Goal: Task Accomplishment & Management: Manage account settings

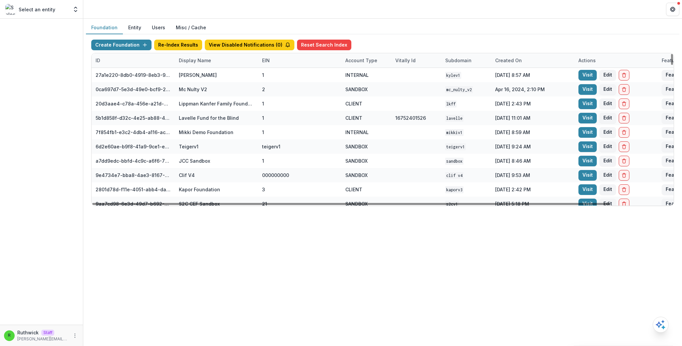
click at [201, 60] on div "Display Name" at bounding box center [195, 60] width 40 height 7
click at [208, 77] on input at bounding box center [216, 75] width 80 height 11
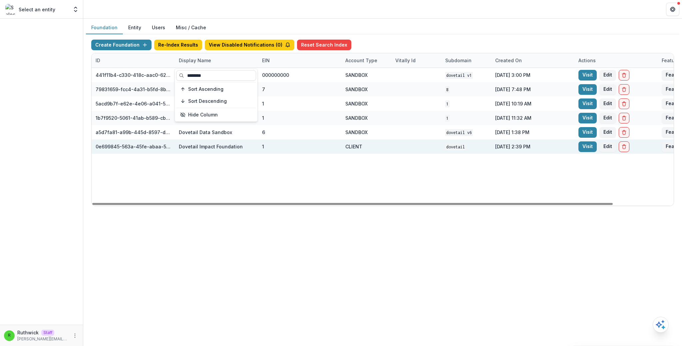
type input "********"
click at [380, 146] on div "CLIENT" at bounding box center [366, 147] width 42 height 14
click at [591, 142] on link "Visit" at bounding box center [587, 146] width 18 height 11
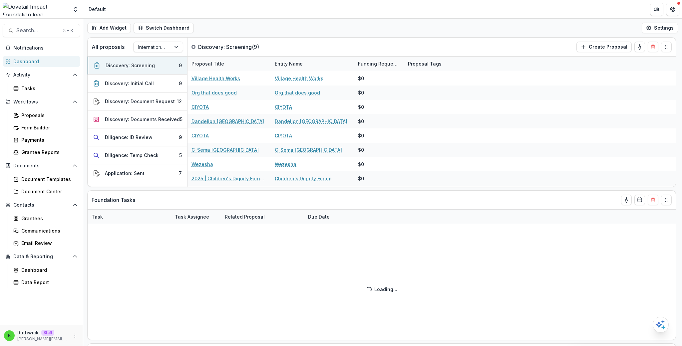
click at [242, 21] on div "Add Widget Switch Dashboard Default Main New Dashboard Settings" at bounding box center [382, 28] width 599 height 19
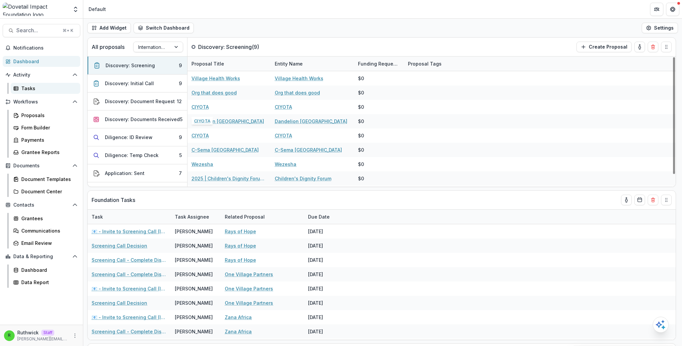
select select "******"
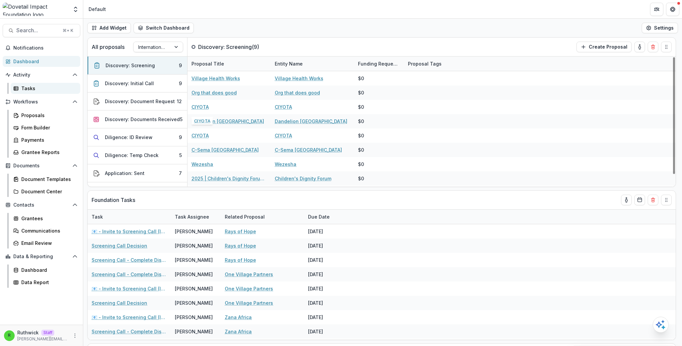
select select "******"
click at [44, 112] on div "Proposals" at bounding box center [48, 115] width 54 height 7
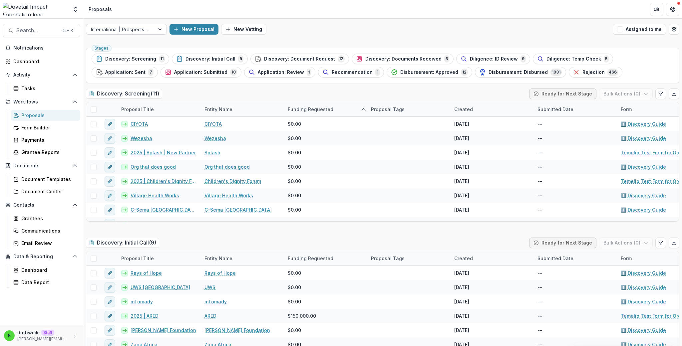
click at [134, 32] on div at bounding box center [120, 29] width 59 height 8
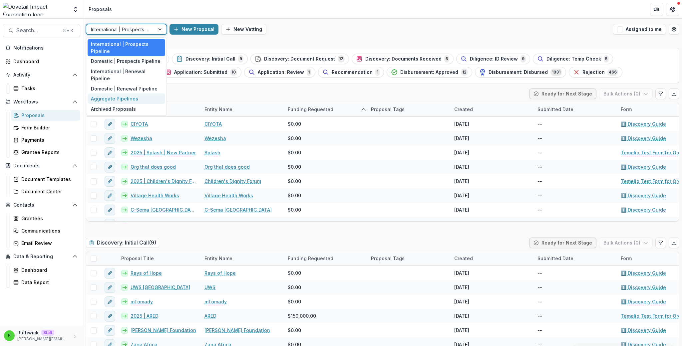
click at [131, 94] on div "Aggregate Pipelines" at bounding box center [127, 99] width 78 height 10
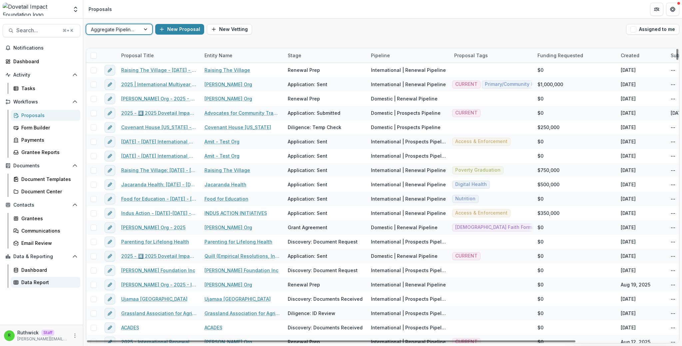
click at [54, 283] on div "Data Report" at bounding box center [48, 282] width 54 height 7
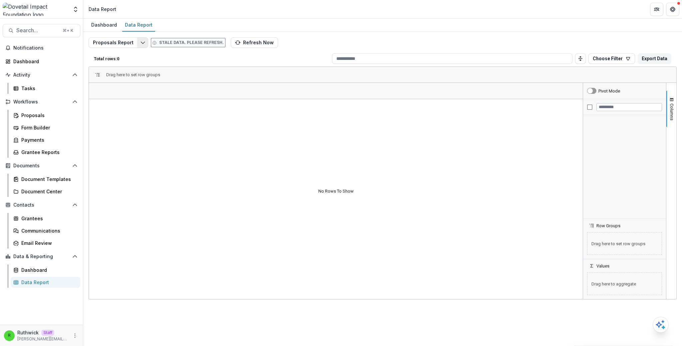
click at [140, 45] on button "Edit selected report" at bounding box center [143, 42] width 11 height 11
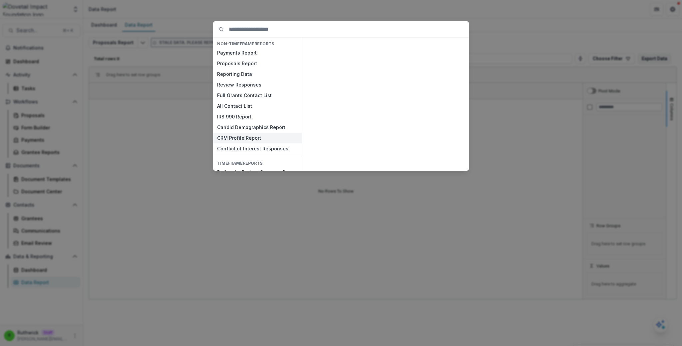
click at [262, 135] on button "CRM Profile Report" at bounding box center [257, 138] width 89 height 11
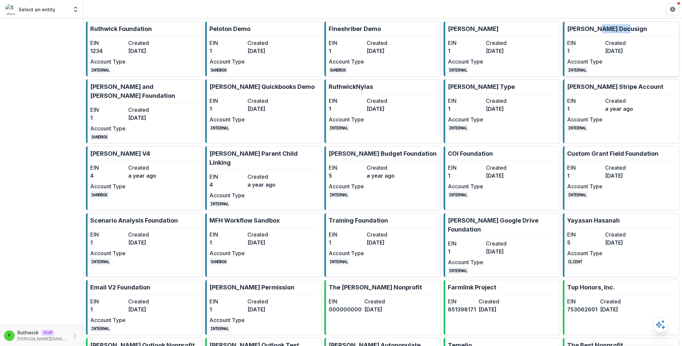
click at [633, 30] on link "Ruthwick Docusign EIN 1 Created 3 years ago Account Type INTERNAL" at bounding box center [621, 48] width 117 height 55
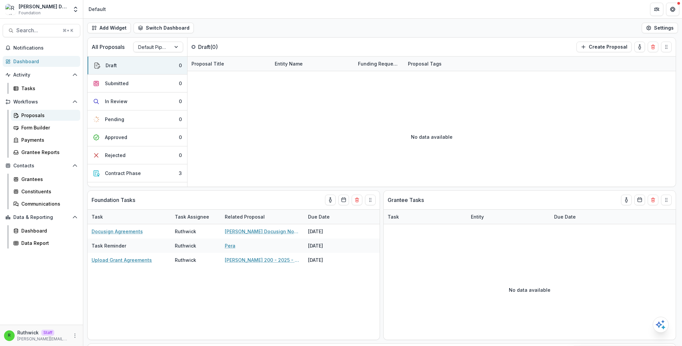
click at [31, 119] on div "Proposals" at bounding box center [48, 115] width 54 height 7
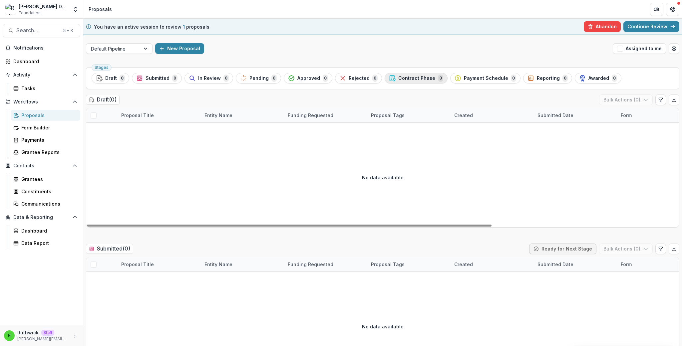
click at [398, 80] on span "Contract Phase" at bounding box center [416, 79] width 37 height 6
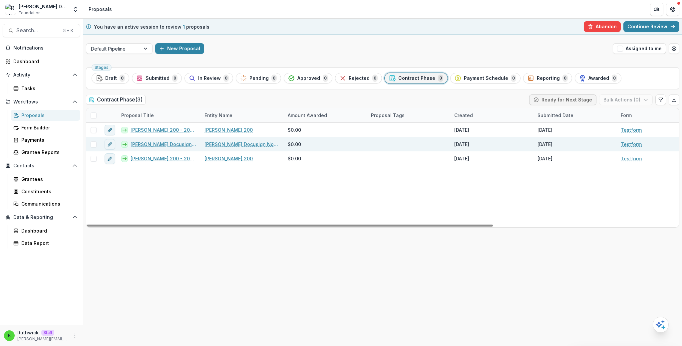
click at [154, 143] on link "Ruthwick Docusign Nonprofit - 2023 - Testform" at bounding box center [164, 144] width 66 height 7
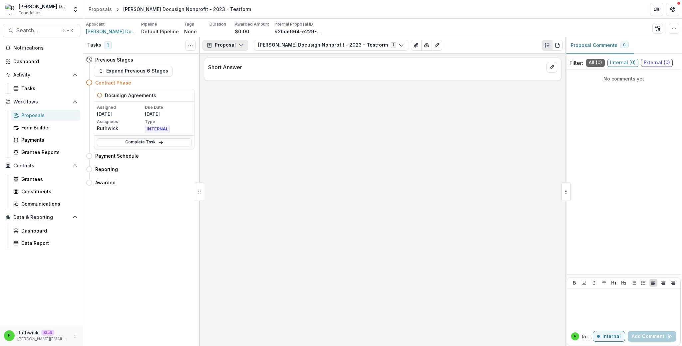
click at [244, 48] on button "Proposal" at bounding box center [225, 45] width 46 height 11
click at [327, 77] on div "Short Answer" at bounding box center [383, 69] width 358 height 23
click at [656, 29] on icon "button" at bounding box center [657, 28] width 5 height 5
click at [633, 54] on button "Proposal Files" at bounding box center [625, 54] width 71 height 11
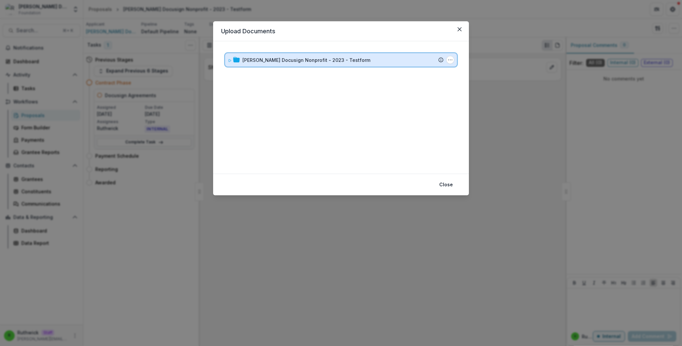
click at [360, 55] on div "Ruthwick Docusign Nonprofit - 2023 - Testform Submission Temelio Proposal Attac…" at bounding box center [341, 59] width 232 height 13
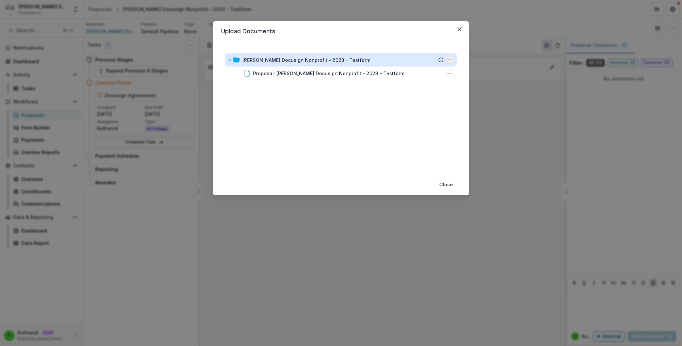
click at [450, 62] on icon "Ruthwick Docusign Nonprofit - 2023 - Testform Options" at bounding box center [449, 59] width 5 height 5
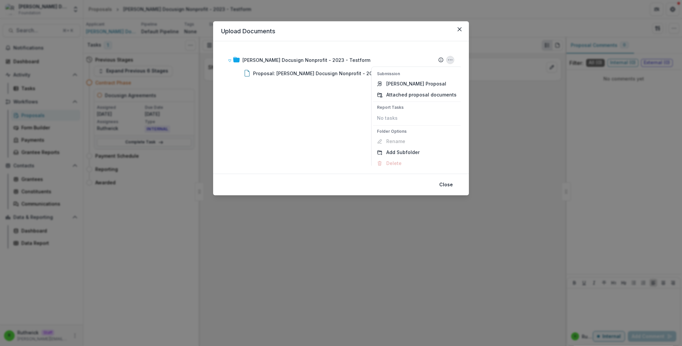
scroll to position [5, 0]
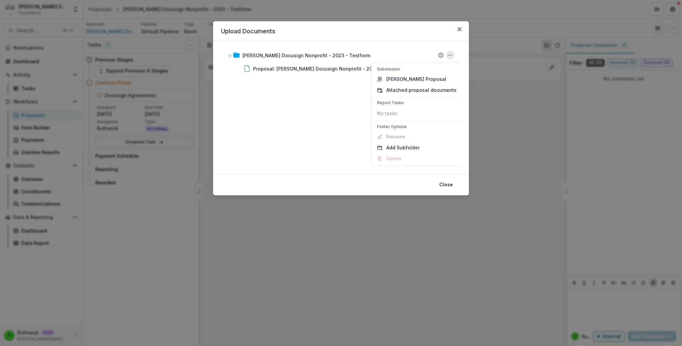
click at [133, 109] on div "Upload Documents Ruthwick Docusign Nonprofit - 2023 - Testform Submission Temel…" at bounding box center [341, 173] width 682 height 346
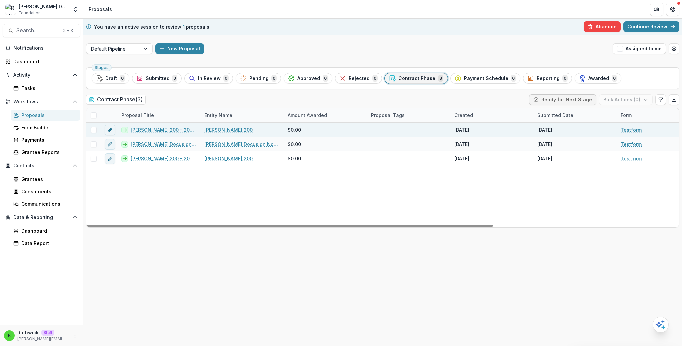
click at [157, 128] on link "Ruth 200 - 2025 - Testform" at bounding box center [164, 130] width 66 height 7
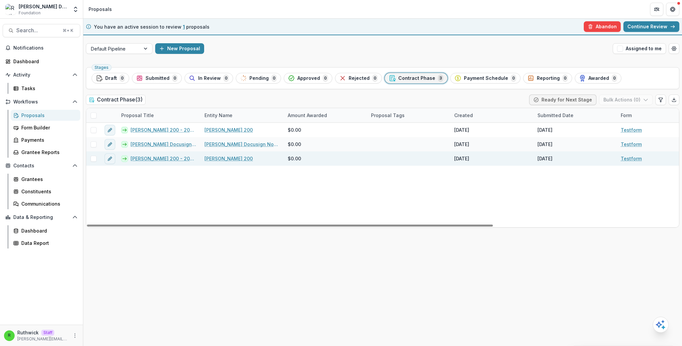
click at [155, 159] on link "Ruth 200 - 2025 - Testform" at bounding box center [164, 158] width 66 height 7
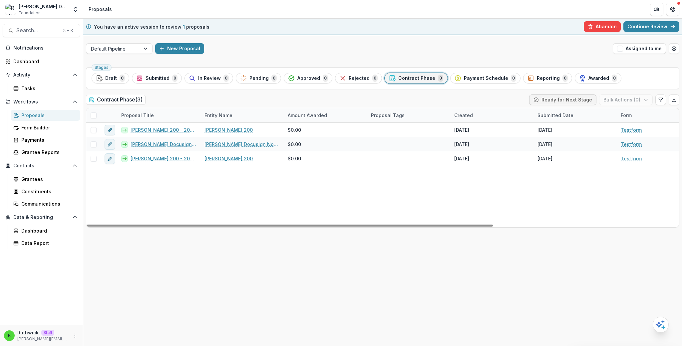
click at [189, 98] on div "Contract Phase ( 3 ) Ready for Next Stage Bulk Actions ( 0 )" at bounding box center [382, 101] width 593 height 13
click at [315, 96] on div "Contract Phase ( 3 ) Ready for Next Stage Bulk Actions ( 0 )" at bounding box center [382, 101] width 593 height 13
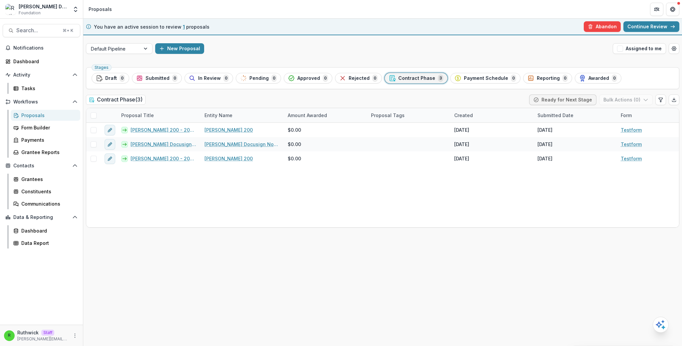
click at [374, 52] on div "New Proposal" at bounding box center [382, 48] width 455 height 11
click at [414, 76] on span "Contract Phase" at bounding box center [416, 79] width 37 height 6
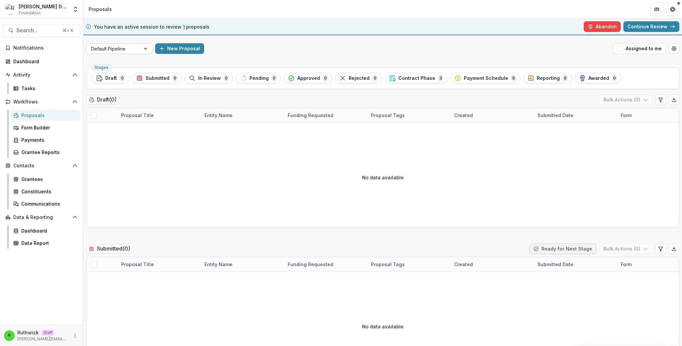
click at [119, 51] on div at bounding box center [113, 49] width 45 height 8
click at [129, 53] on div "Default Pipeline" at bounding box center [113, 49] width 54 height 10
click at [127, 69] on div "Archived Proposals" at bounding box center [119, 74] width 63 height 10
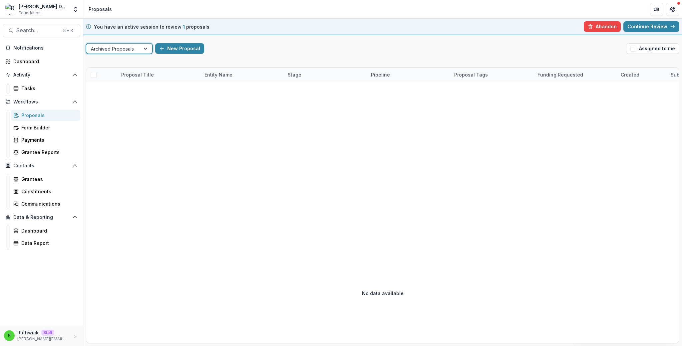
click at [130, 50] on div at bounding box center [113, 49] width 45 height 8
click at [129, 62] on div "Default Pipeline" at bounding box center [119, 63] width 63 height 10
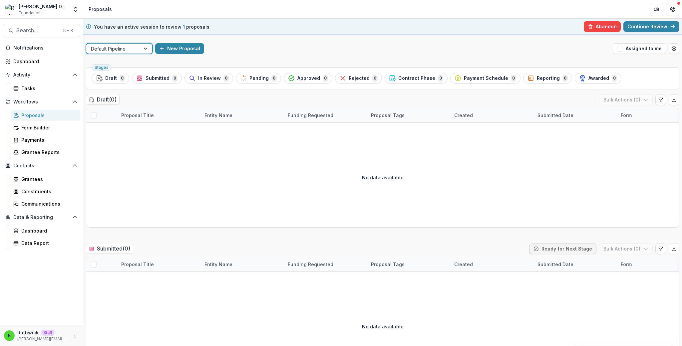
click at [362, 67] on div "Stages Draft 0 Submitted 0 In Review 0 Pending 0 Approved 0 Rejected 0 Contract…" at bounding box center [382, 78] width 593 height 22
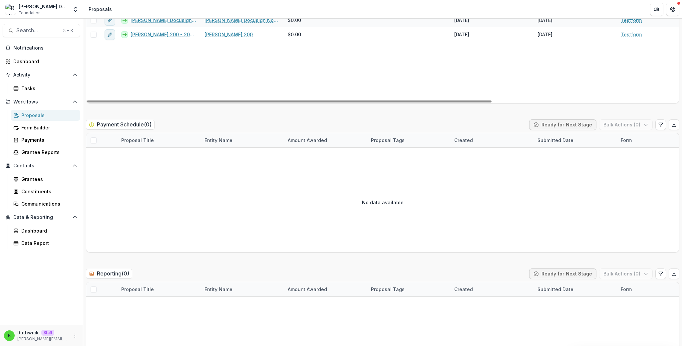
scroll to position [1013, 0]
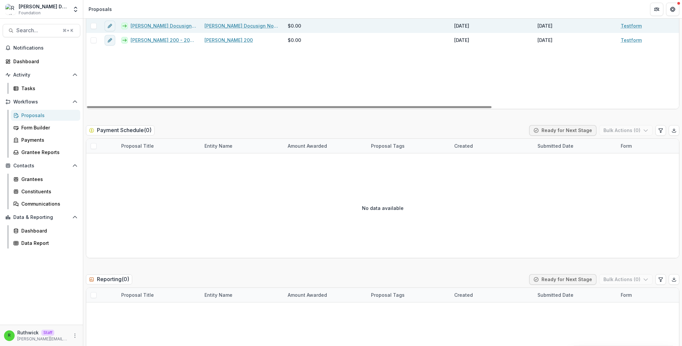
click at [187, 27] on link "Ruthwick Docusign Nonprofit - 2023 - Testform" at bounding box center [164, 25] width 66 height 7
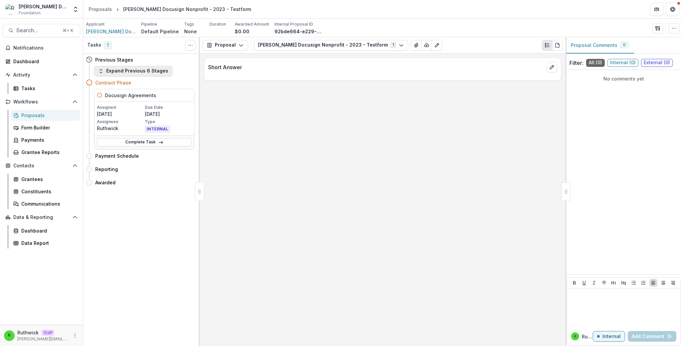
click at [151, 74] on button "Expand Previous 6 Stages" at bounding box center [133, 71] width 79 height 11
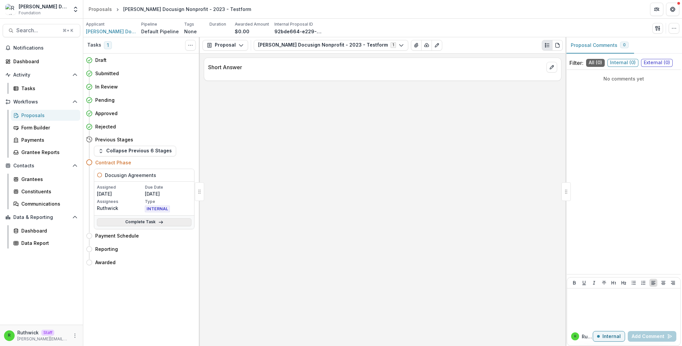
click at [175, 222] on link "Complete Task" at bounding box center [144, 222] width 95 height 8
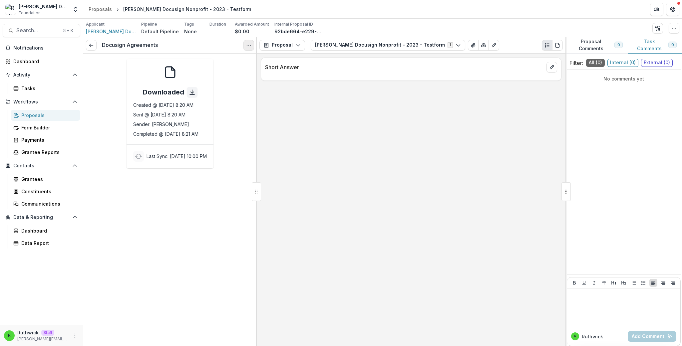
click at [246, 45] on icon "Options" at bounding box center [248, 45] width 5 height 5
click at [240, 55] on link "View task" at bounding box center [216, 60] width 71 height 11
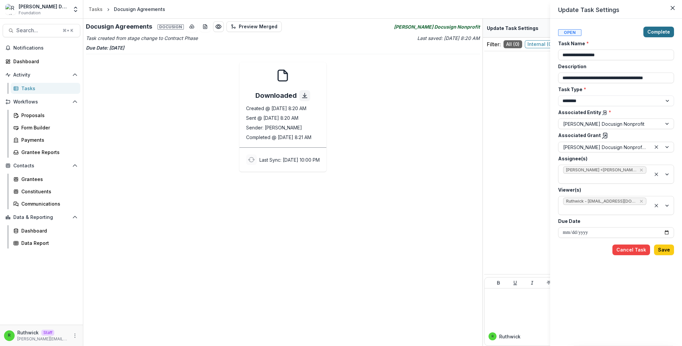
click at [662, 28] on button "Complete" at bounding box center [658, 32] width 31 height 11
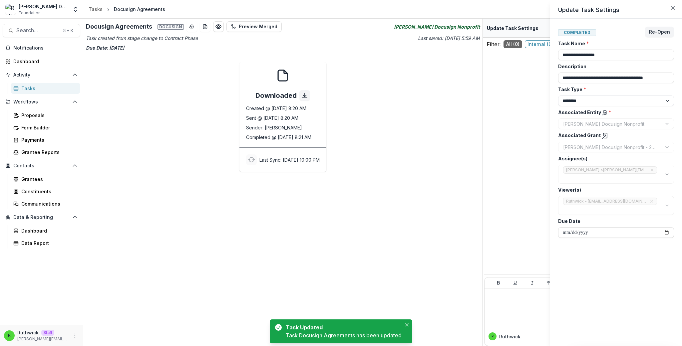
click at [603, 135] on icon at bounding box center [605, 136] width 7 height 7
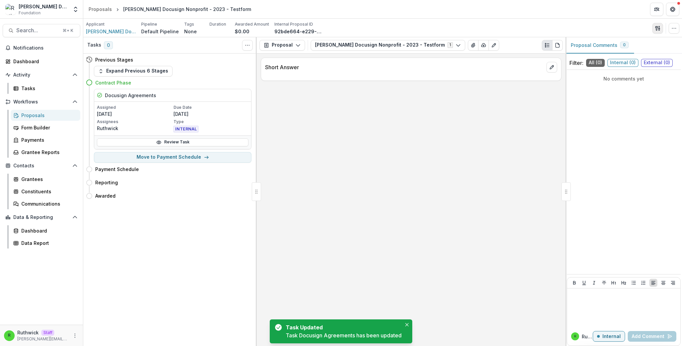
click at [654, 27] on button "button" at bounding box center [657, 28] width 11 height 11
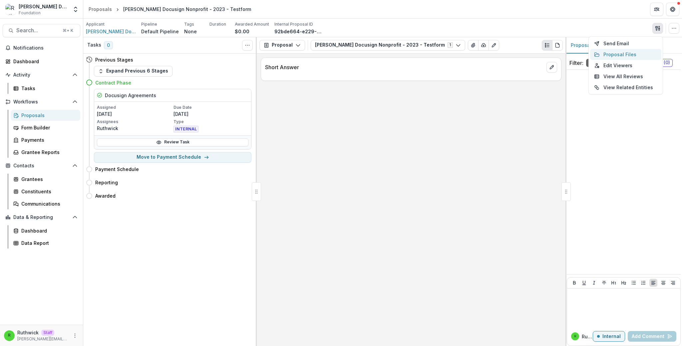
click at [624, 55] on button "Proposal Files" at bounding box center [625, 54] width 71 height 11
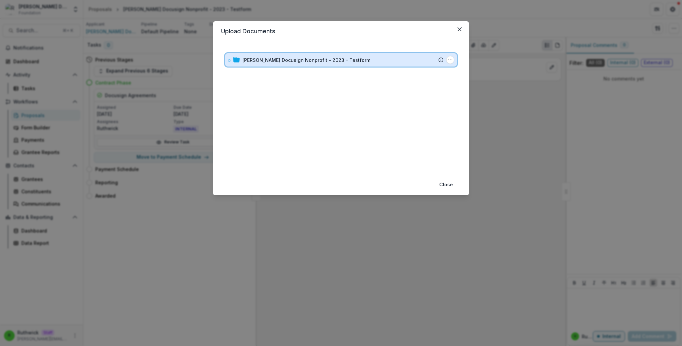
click at [352, 60] on div "Ruthwick Docusign Nonprofit - 2023 - Testform" at bounding box center [342, 60] width 201 height 7
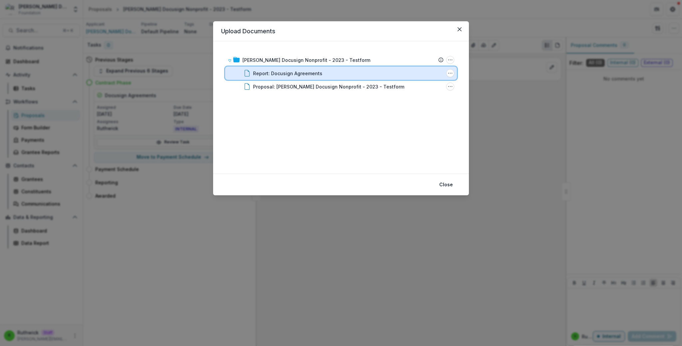
click at [362, 71] on div "Report: Docusign Agreements" at bounding box center [348, 73] width 190 height 7
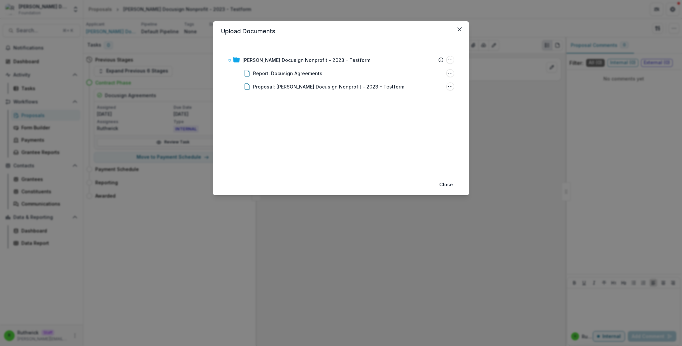
click at [364, 140] on div "Ruthwick Docusign Nonprofit - 2023 - Testform Submission Temelio Proposal Attac…" at bounding box center [341, 107] width 240 height 117
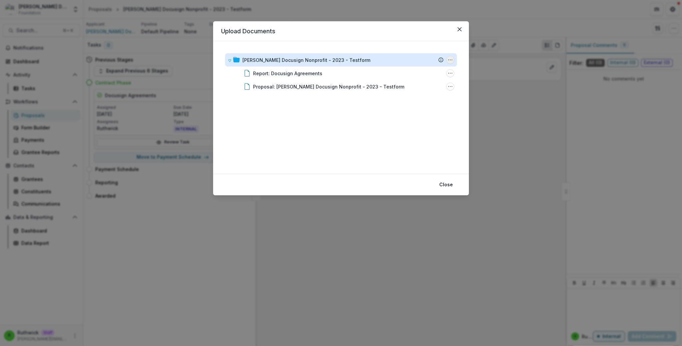
click at [447, 61] on icon "Ruthwick Docusign Nonprofit - 2023 - Testform Options" at bounding box center [449, 59] width 5 height 5
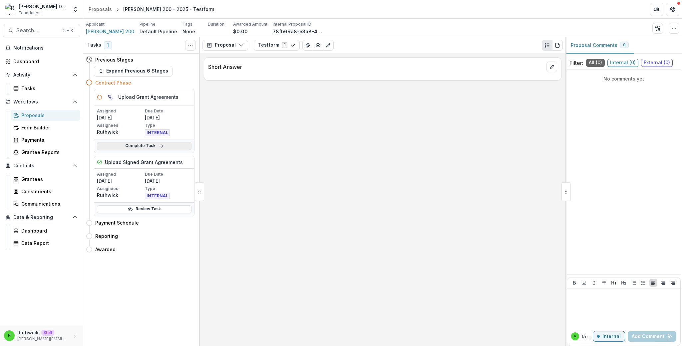
click at [154, 149] on link "Complete Task" at bounding box center [144, 146] width 95 height 8
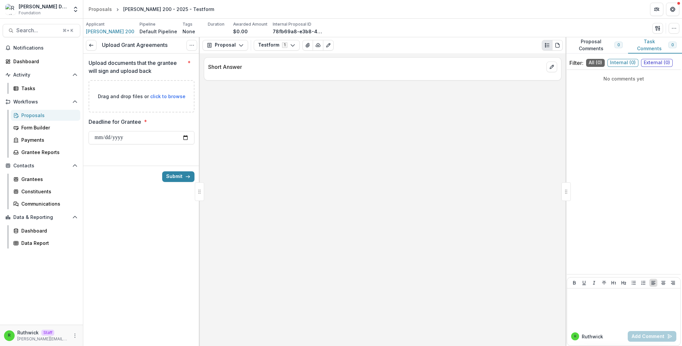
click at [84, 41] on div "Upload Grant Agreements View task Cancel Task" at bounding box center [141, 45] width 117 height 16
click at [98, 48] on div "Upload Grant Agreements View task Cancel Task" at bounding box center [141, 45] width 117 height 16
click at [91, 45] on line at bounding box center [91, 45] width 4 height 0
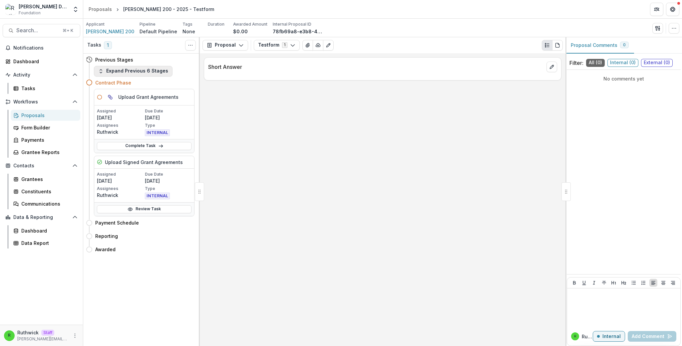
click at [128, 74] on button "Expand Previous 6 Stages" at bounding box center [133, 71] width 79 height 11
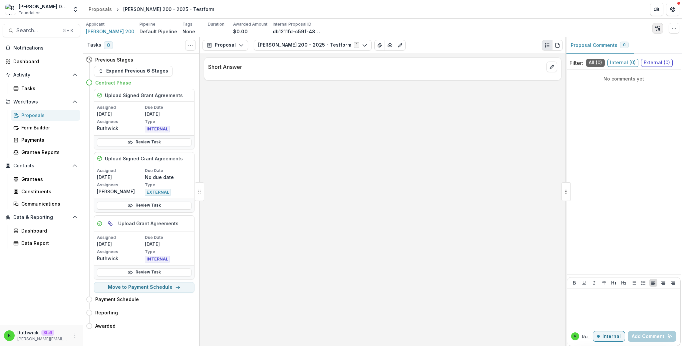
click at [658, 26] on icon "button" at bounding box center [657, 28] width 5 height 5
click at [630, 55] on button "Proposal Files" at bounding box center [625, 54] width 71 height 11
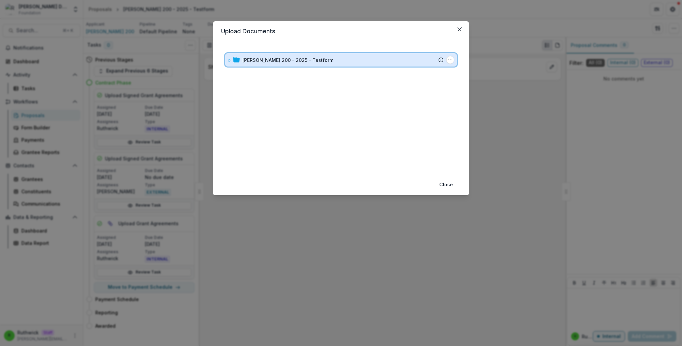
click at [340, 57] on div "Ruth 200 - 2025 - Testform" at bounding box center [342, 60] width 201 height 7
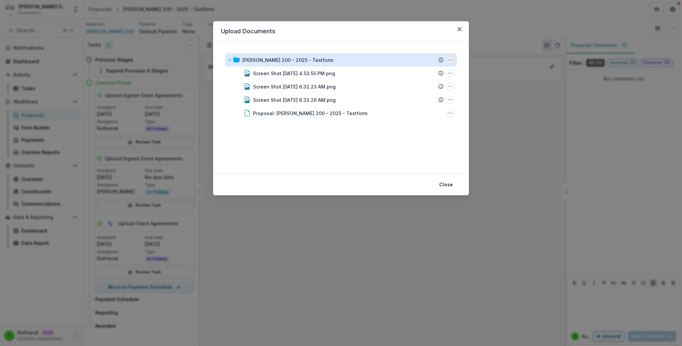
click at [449, 59] on icon "Ruth 200 - 2025 - Testform Options" at bounding box center [449, 59] width 5 height 5
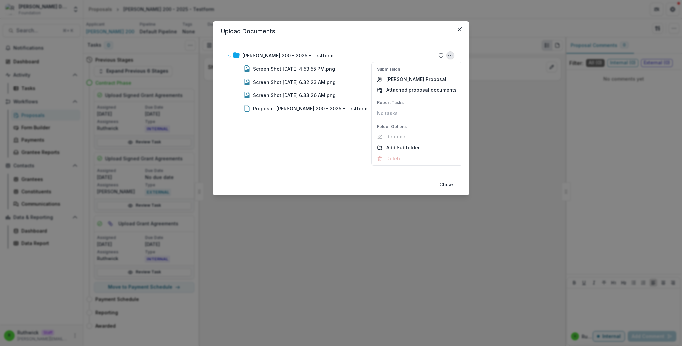
scroll to position [5, 0]
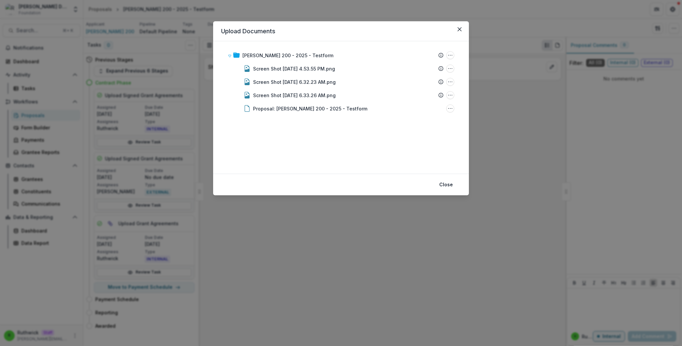
click at [499, 98] on div "Upload Documents Ruth 200 - 2025 - Testform Submission Temelio Proposal Attache…" at bounding box center [341, 173] width 682 height 346
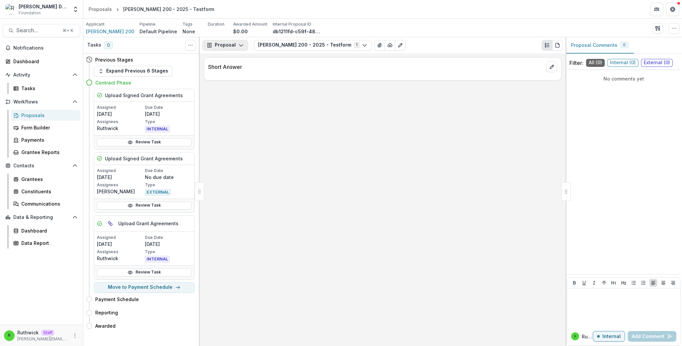
click at [222, 40] on button "Proposal" at bounding box center [225, 45] width 46 height 11
click at [143, 71] on button "Expand Previous 6 Stages" at bounding box center [133, 71] width 79 height 11
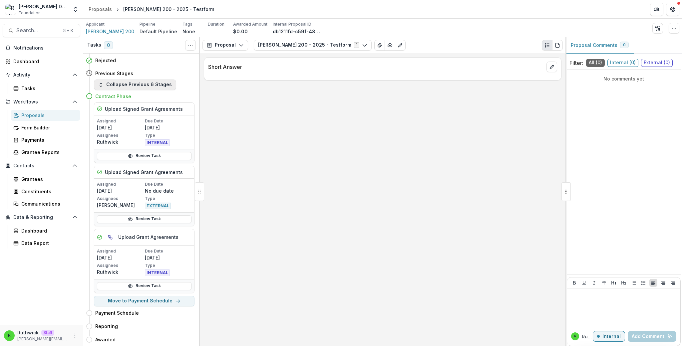
scroll to position [67, 0]
click at [133, 84] on button "Collapse Previous 6 Stages" at bounding box center [135, 84] width 82 height 11
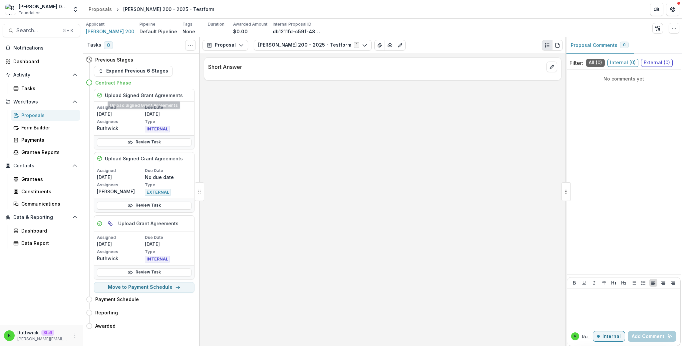
click at [324, 144] on div "Short Answer" at bounding box center [383, 199] width 366 height 293
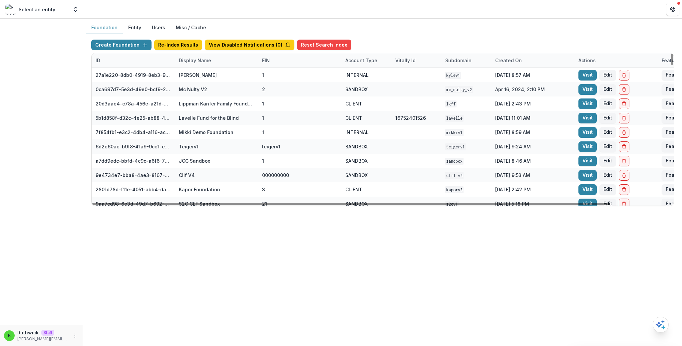
click at [214, 60] on div "Display Name" at bounding box center [216, 60] width 83 height 14
click at [215, 74] on input at bounding box center [216, 75] width 80 height 11
type input "****"
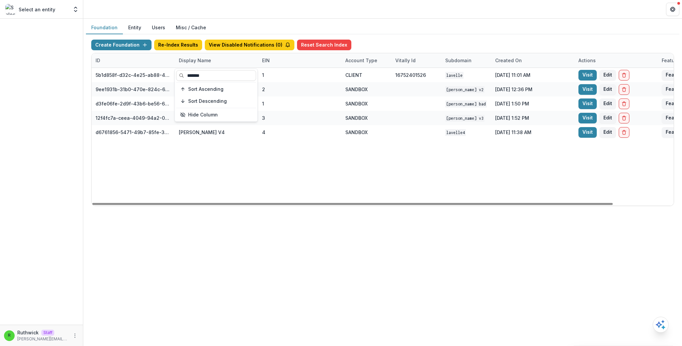
type input "*******"
click at [397, 142] on div "5b1d858f-d32c-4e25-ab88-434536713791 [PERSON_NAME] Fund for the Blind 1 CLIENT …" at bounding box center [416, 137] width 649 height 138
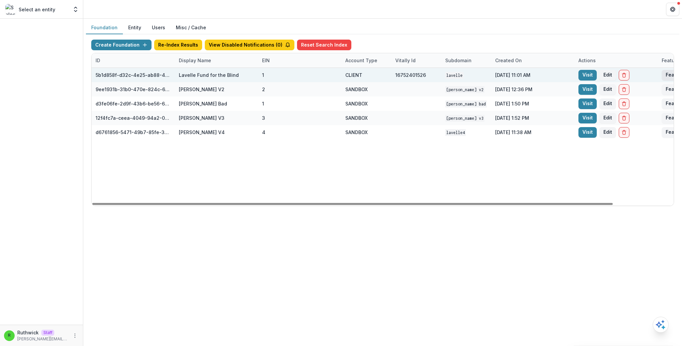
click at [667, 75] on button "Feature Flags" at bounding box center [682, 75] width 40 height 11
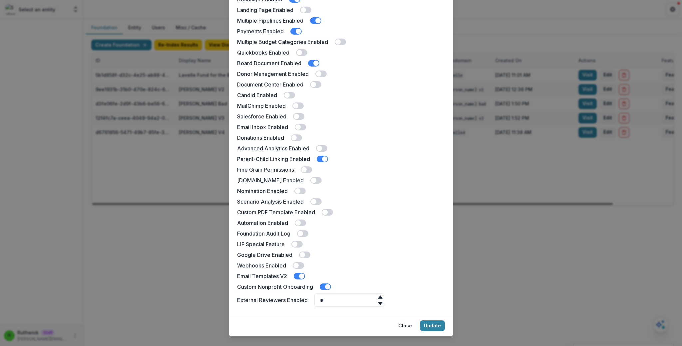
scroll to position [75, 0]
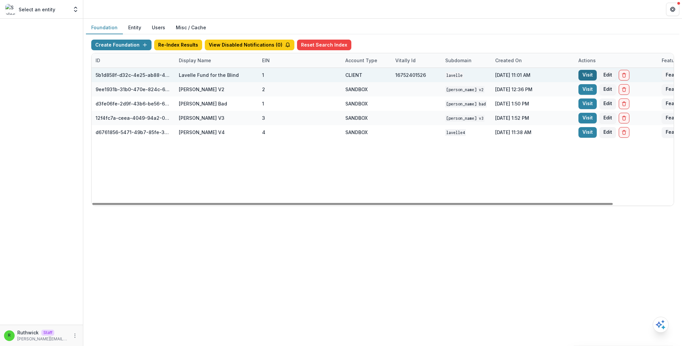
click at [585, 72] on link "Visit" at bounding box center [587, 75] width 18 height 11
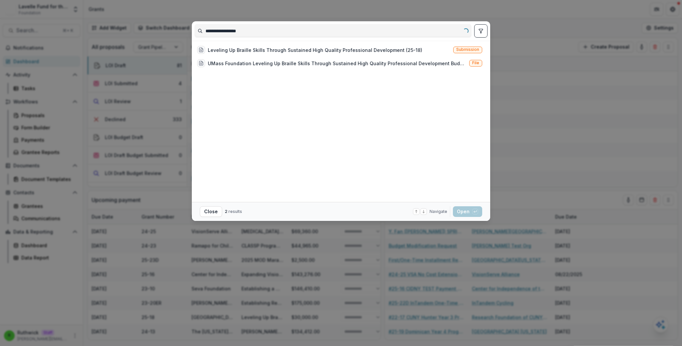
type input "**********"
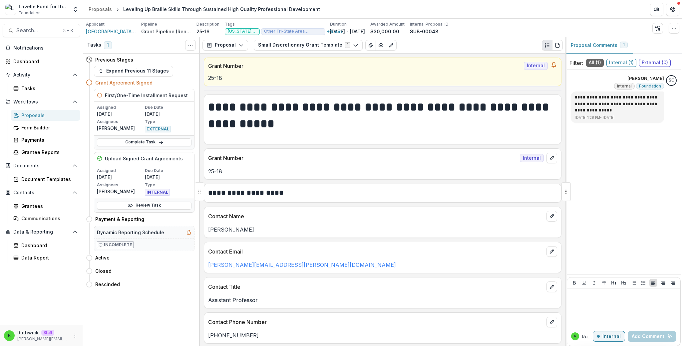
click at [349, 118] on h1 "**********" at bounding box center [381, 116] width 347 height 34
click at [311, 44] on button "Small Discretionary Grant Template 1" at bounding box center [308, 45] width 109 height 11
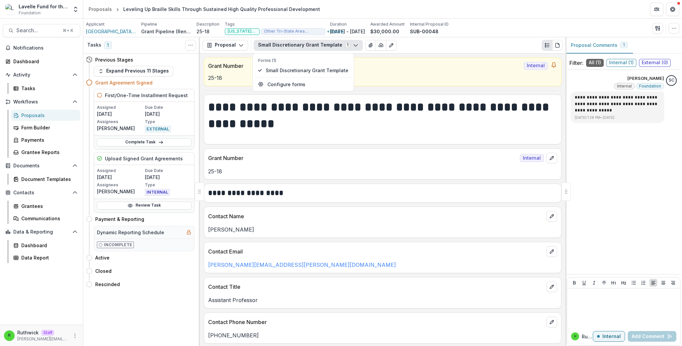
click at [311, 44] on button "Small Discretionary Grant Template 1" at bounding box center [308, 45] width 109 height 11
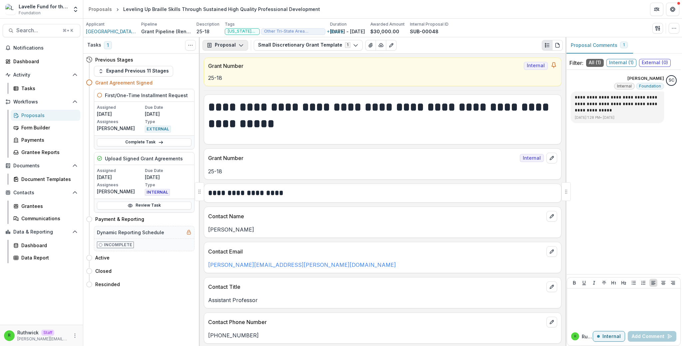
click at [222, 45] on button "Proposal" at bounding box center [225, 45] width 46 height 11
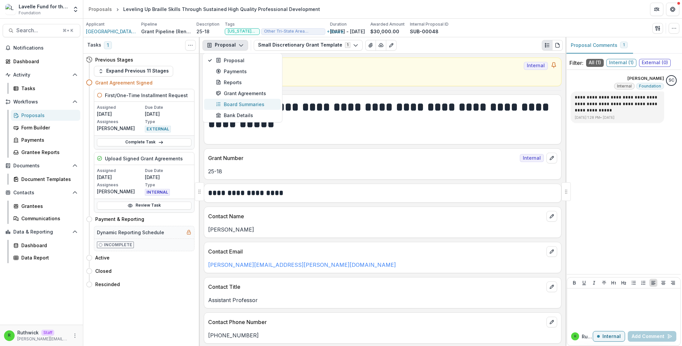
click at [237, 103] on div "Board Summaries" at bounding box center [246, 104] width 61 height 7
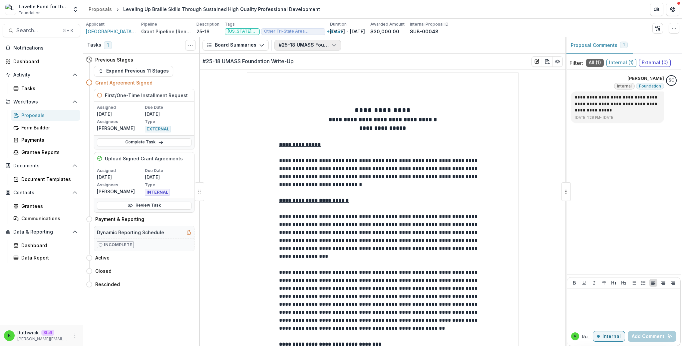
click at [299, 45] on button "#25-18 UMASS Foundation Write-Up" at bounding box center [307, 45] width 67 height 11
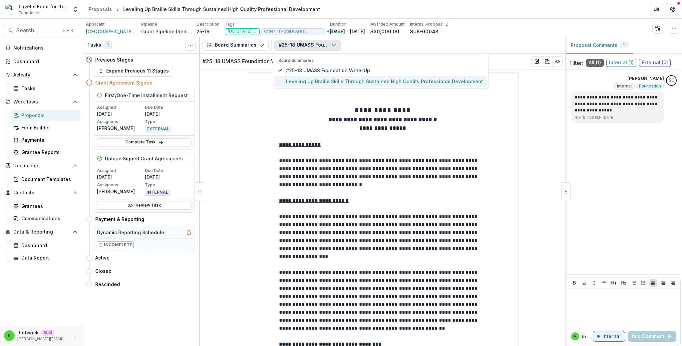
click at [322, 83] on span "Leveling Up Braille Skills Through Sustained High Quality Professional Developm…" at bounding box center [384, 81] width 197 height 7
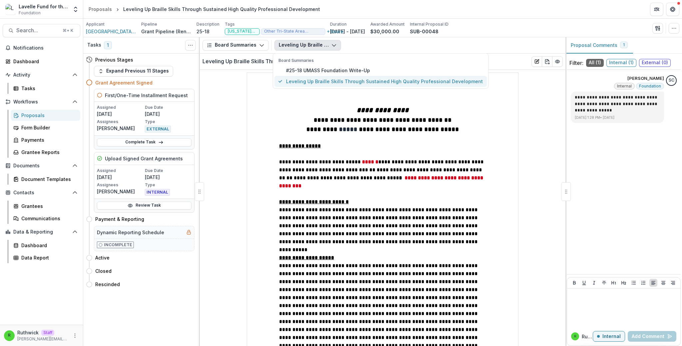
click at [323, 78] on span "Leveling Up Braille Skills Through Sustained High Quality Professional Developm…" at bounding box center [384, 81] width 197 height 7
click at [326, 70] on span "#25-18 UMASS Foundation Write-Up" at bounding box center [384, 70] width 197 height 7
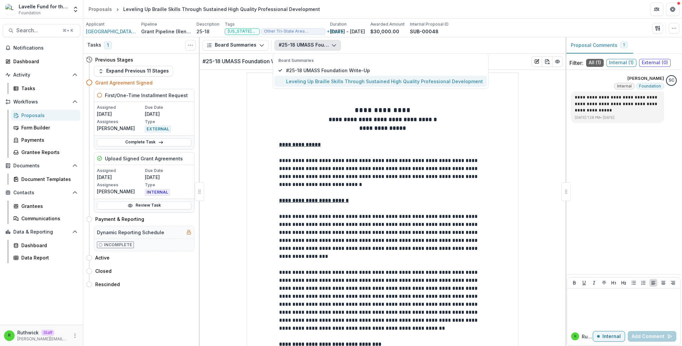
click at [343, 80] on span "Leveling Up Braille Skills Through Sustained High Quality Professional Developm…" at bounding box center [384, 81] width 197 height 7
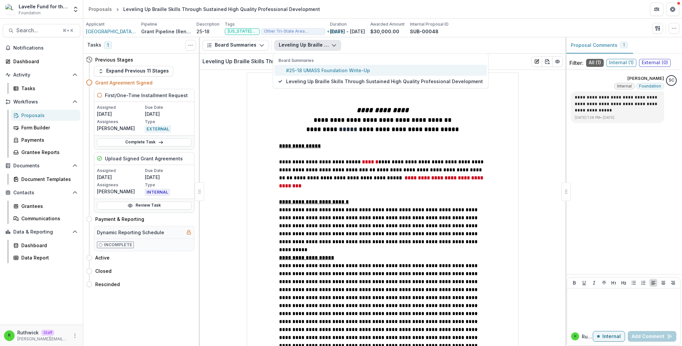
click at [343, 71] on span "#25-18 UMASS Foundation Write-Up" at bounding box center [384, 70] width 197 height 7
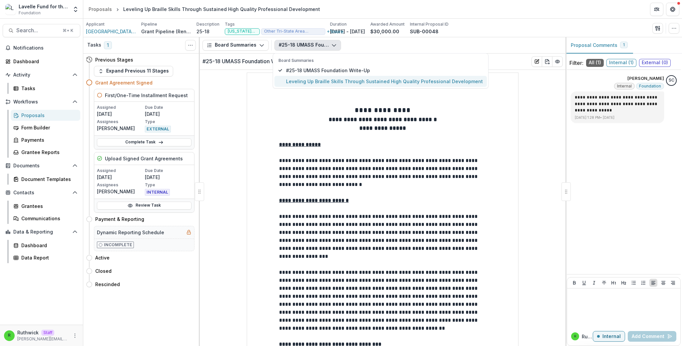
click at [346, 81] on span "Leveling Up Braille Skills Through Sustained High Quality Professional Developm…" at bounding box center [384, 81] width 197 height 7
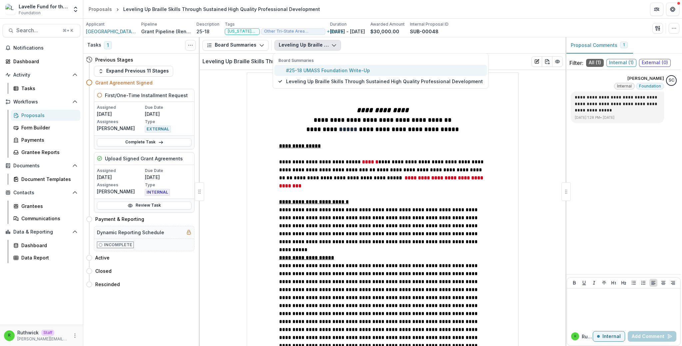
click at [346, 69] on span "#25-18 UMASS Foundation Write-Up" at bounding box center [384, 70] width 197 height 7
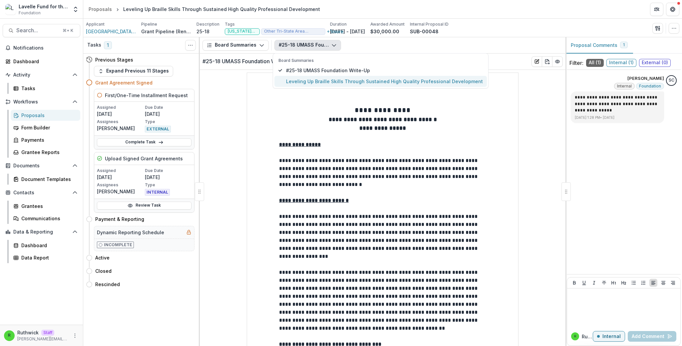
click at [348, 80] on span "Leveling Up Braille Skills Through Sustained High Quality Professional Developm…" at bounding box center [384, 81] width 197 height 7
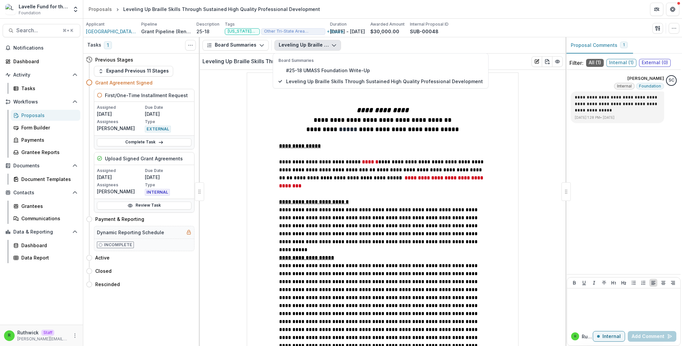
click at [155, 78] on div "Grant Agreement Signed" at bounding box center [140, 83] width 109 height 12
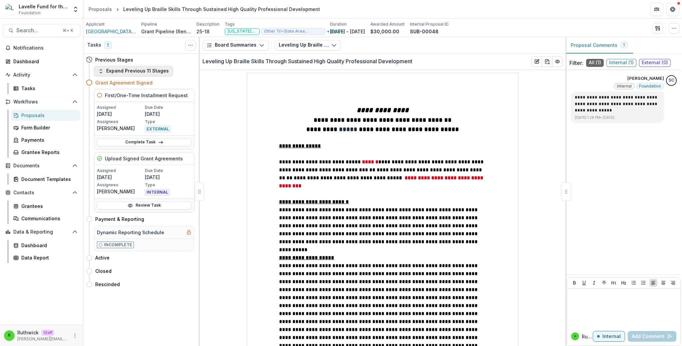
click at [155, 68] on button "Expand Previous 11 Stages" at bounding box center [133, 71] width 79 height 11
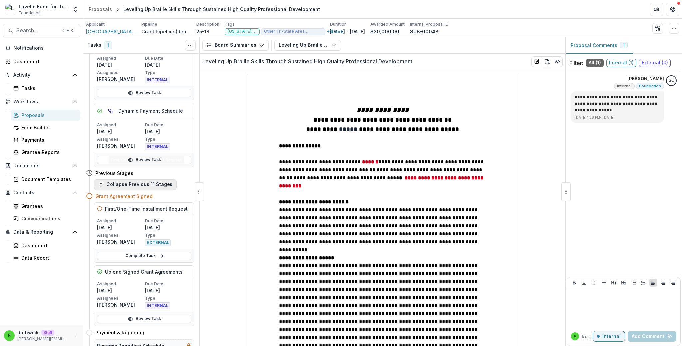
scroll to position [347, 0]
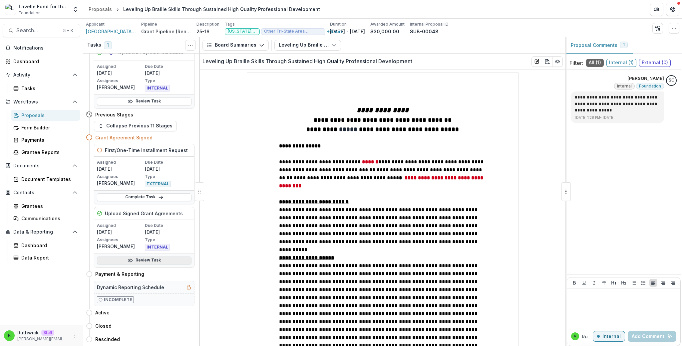
click at [159, 262] on link "Review Task" at bounding box center [144, 261] width 95 height 8
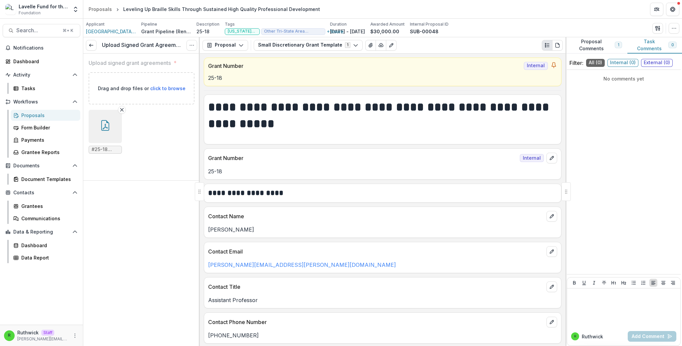
click at [107, 122] on icon "button" at bounding box center [105, 125] width 8 height 11
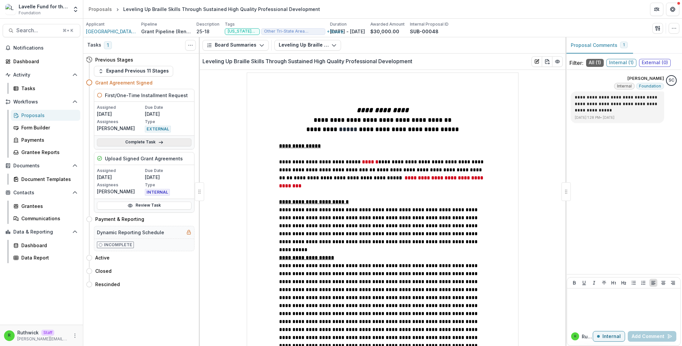
click at [174, 144] on link "Complete Task" at bounding box center [144, 143] width 95 height 8
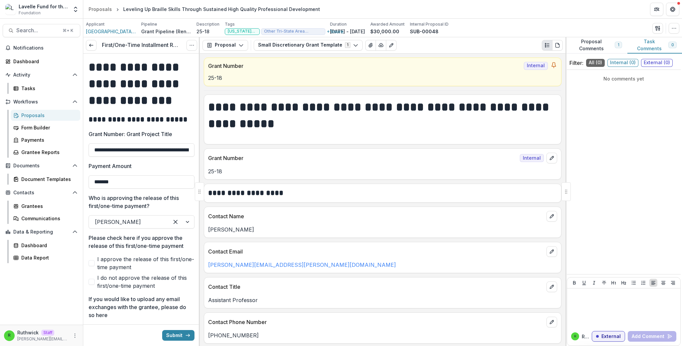
click at [98, 50] on div "First/One-Time Installment Request View task Cancel Task" at bounding box center [141, 45] width 117 height 16
click at [95, 49] on link at bounding box center [91, 45] width 11 height 11
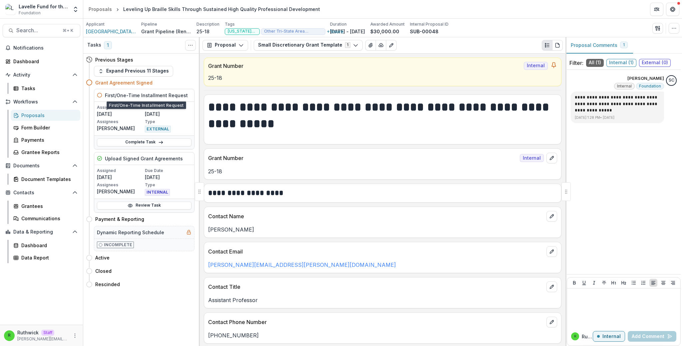
click at [154, 79] on div "Grant Agreement Signed" at bounding box center [144, 82] width 99 height 7
click at [155, 76] on button "Expand Previous 11 Stages" at bounding box center [133, 71] width 79 height 11
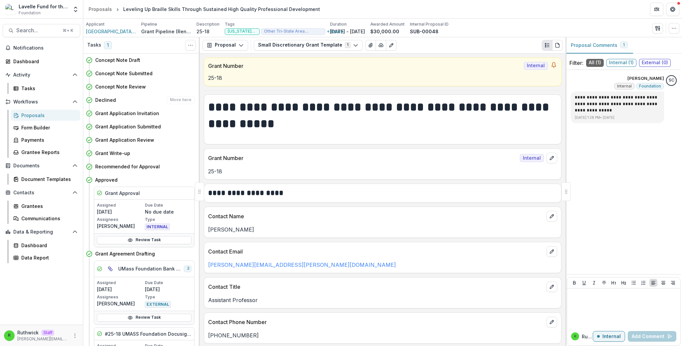
scroll to position [127, 0]
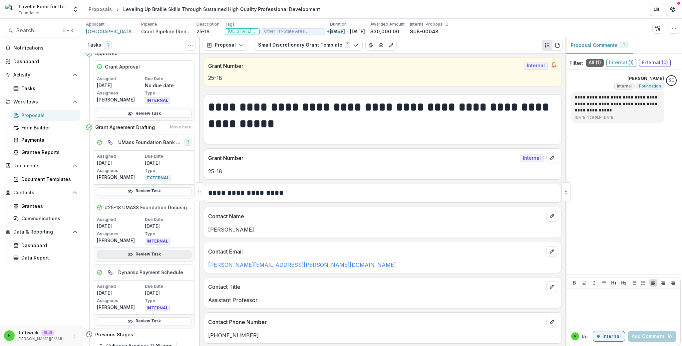
click at [160, 253] on link "Review Task" at bounding box center [144, 255] width 95 height 8
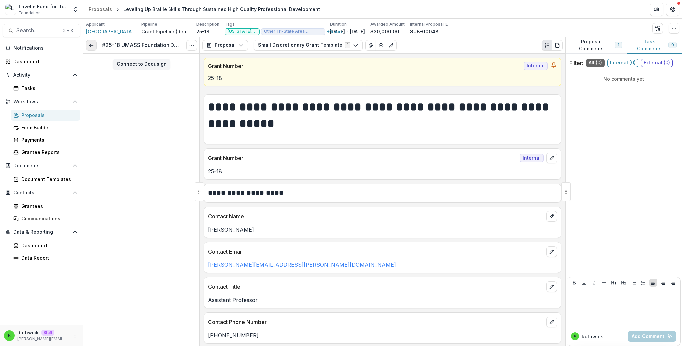
click at [89, 45] on icon at bounding box center [91, 45] width 5 height 5
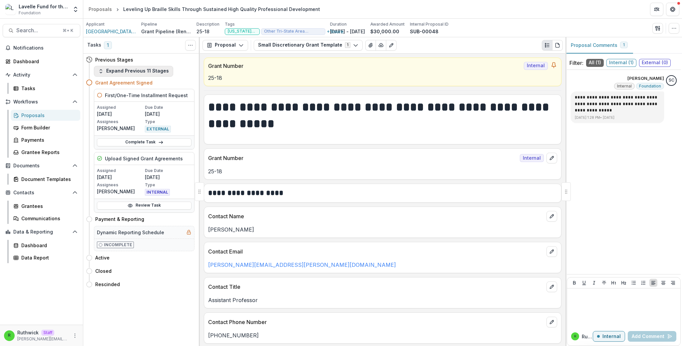
click at [136, 72] on button "Expand Previous 11 Stages" at bounding box center [133, 71] width 79 height 11
